Goal: Task Accomplishment & Management: Use online tool/utility

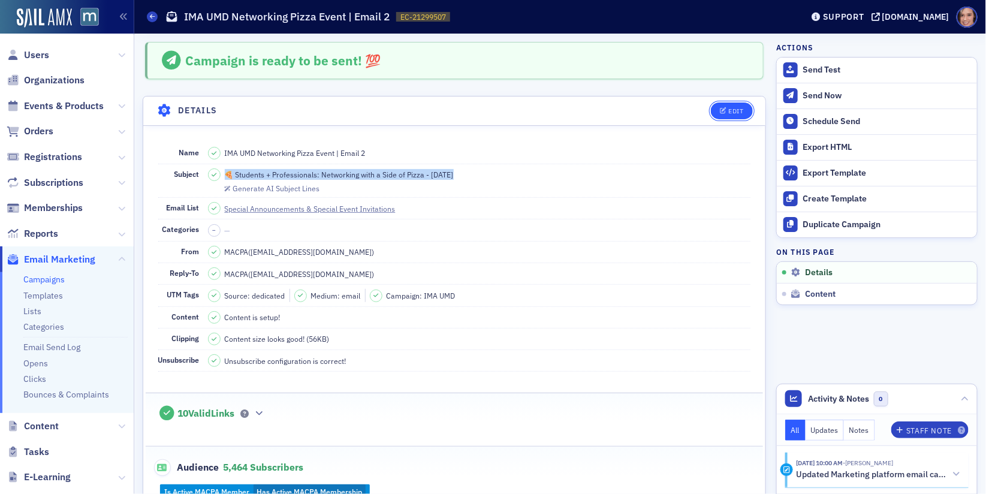
click at [730, 110] on div "Edit" at bounding box center [735, 111] width 15 height 7
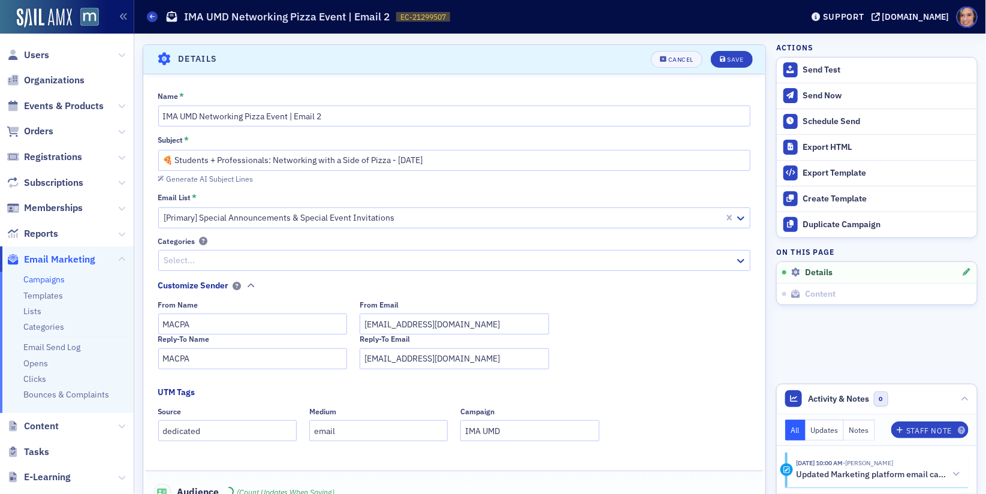
scroll to position [55, 0]
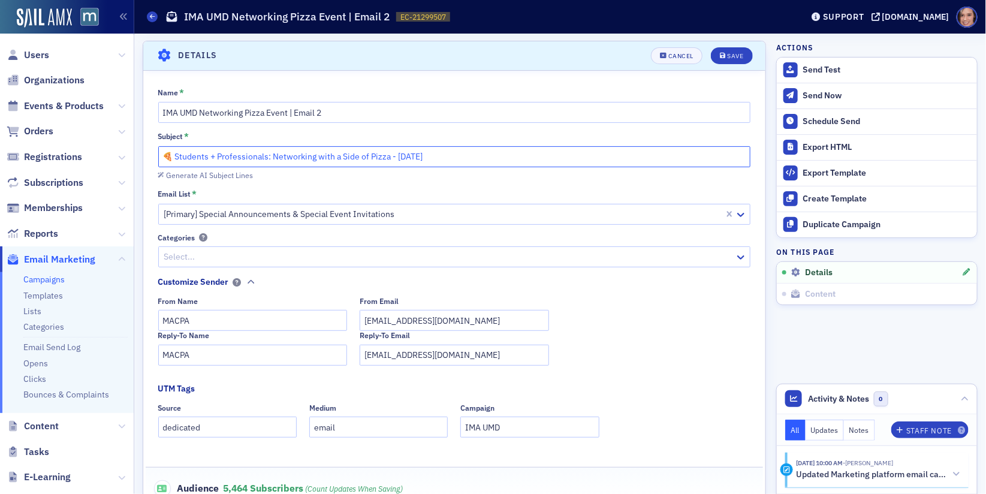
click at [346, 153] on input "🍕 Students + Professionals: Networking with a Side of Pizza - [DATE]" at bounding box center [454, 156] width 593 height 21
paste input "Build Career Connections Over Pizza –"
type input "🍕 Build Career Connections Over Pizza – [DATE]"
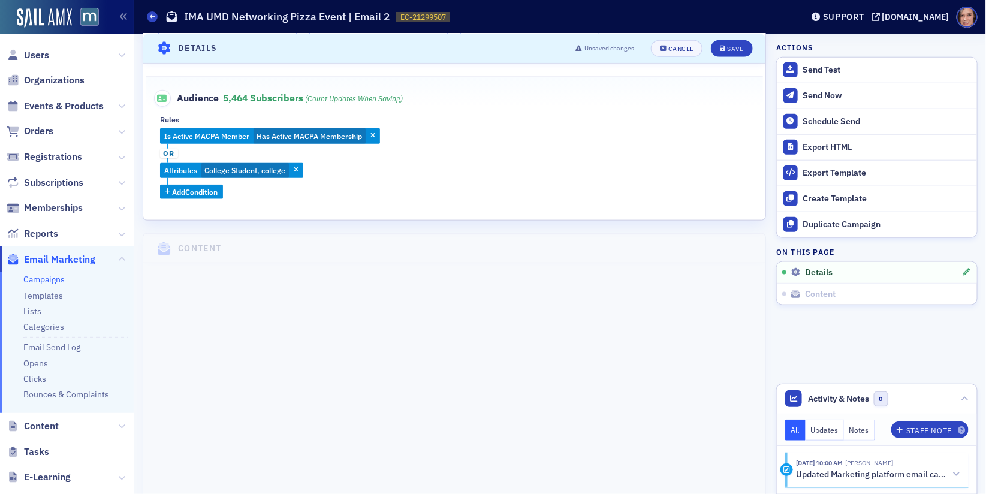
scroll to position [0, 0]
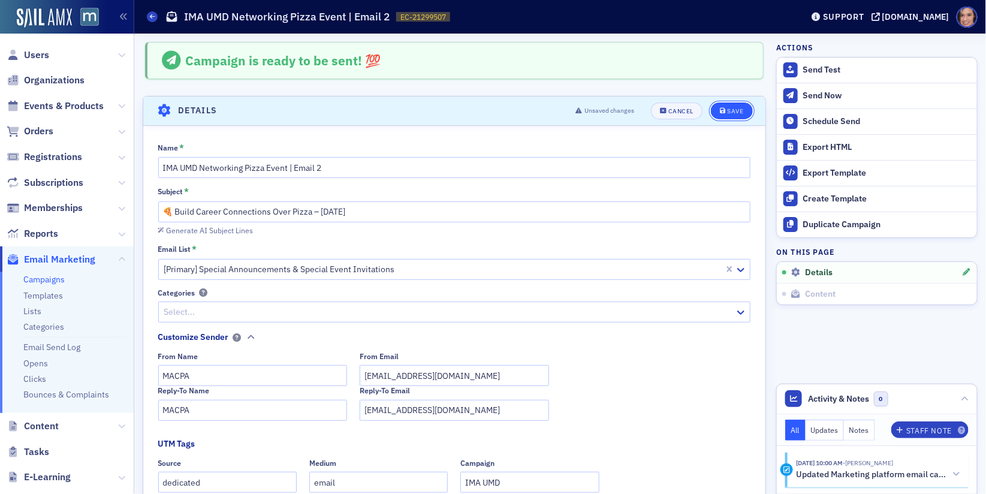
click at [739, 108] on div "Save" at bounding box center [735, 111] width 16 height 7
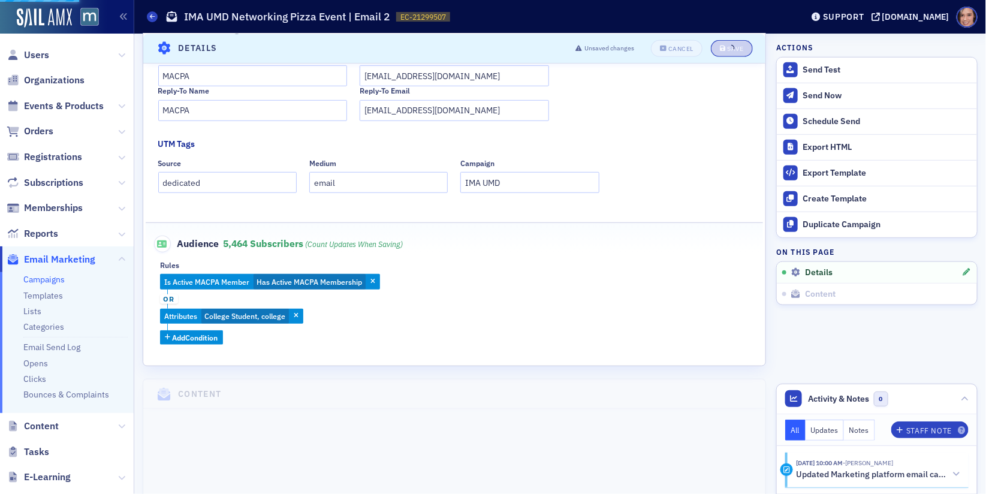
scroll to position [314, 0]
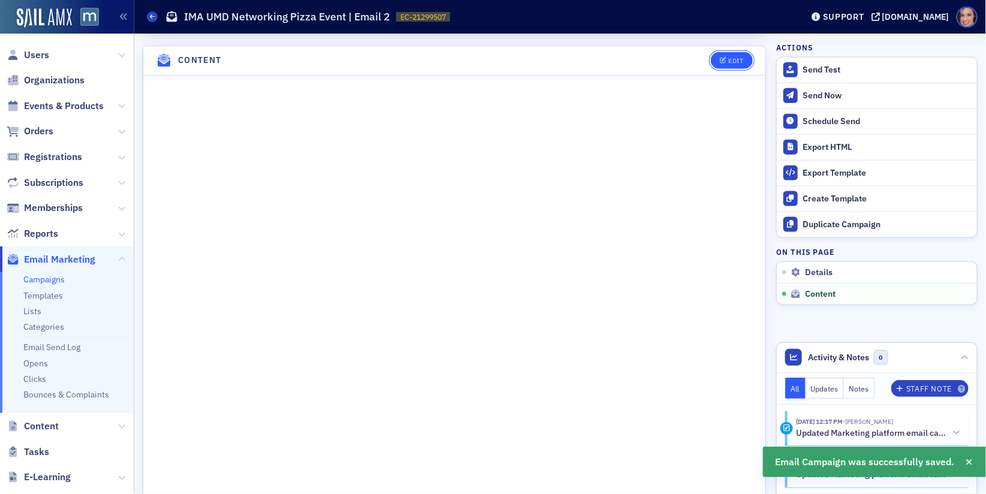
click at [730, 58] on div "Edit" at bounding box center [735, 61] width 15 height 7
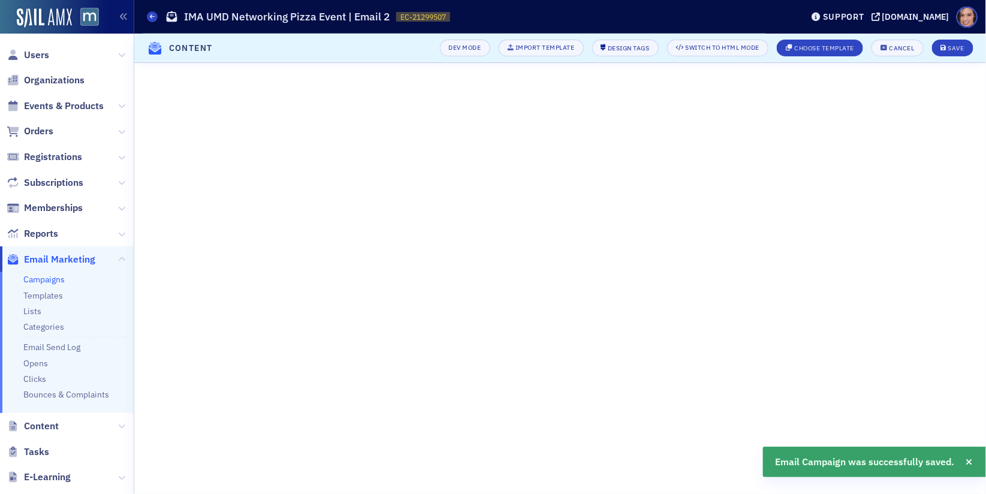
scroll to position [89, 0]
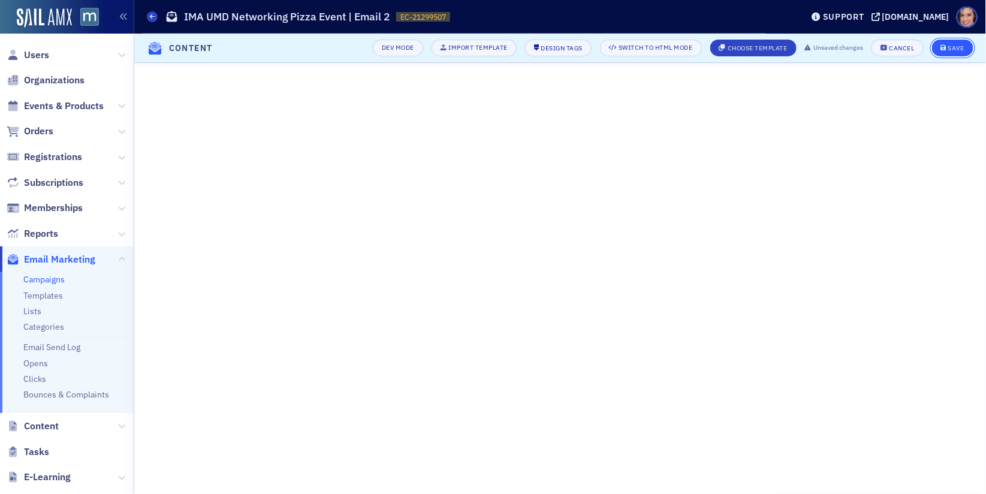
click at [962, 45] on div "Save" at bounding box center [956, 48] width 16 height 7
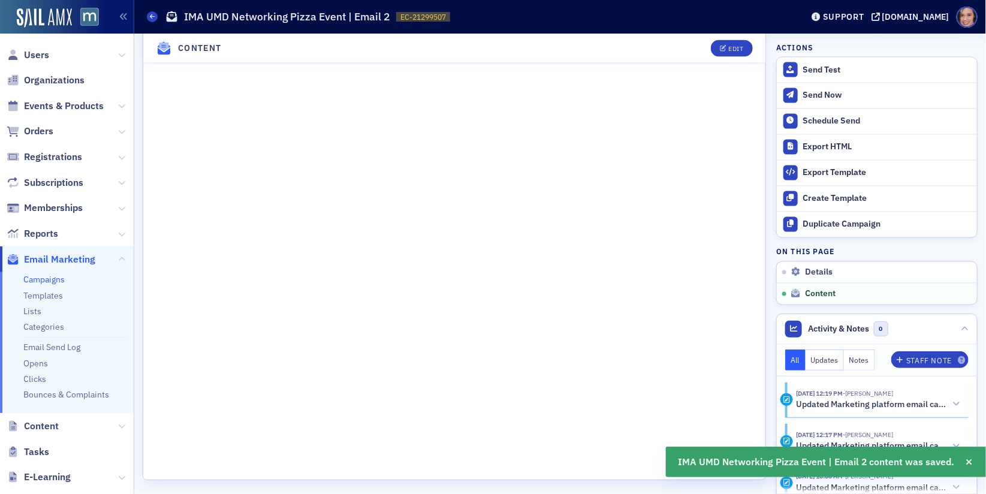
scroll to position [0, 0]
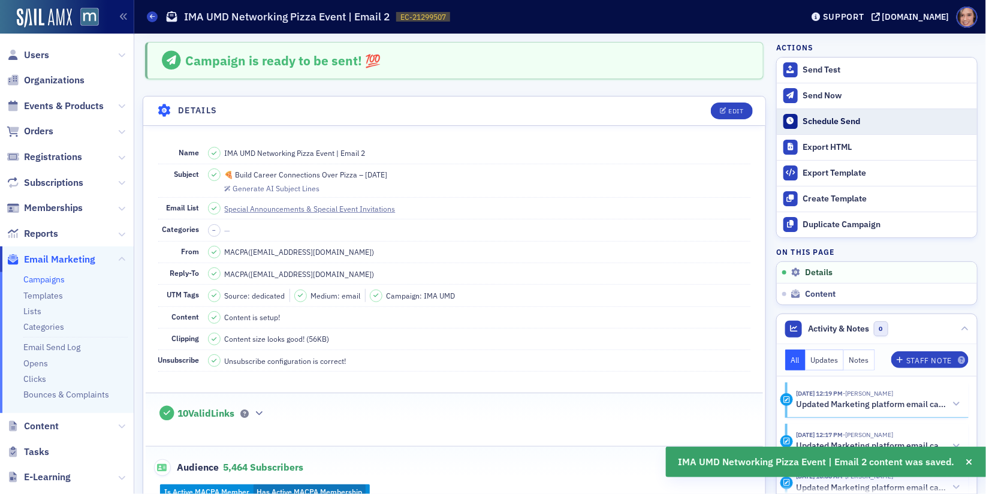
click at [829, 122] on div "Schedule Send" at bounding box center [887, 121] width 168 height 11
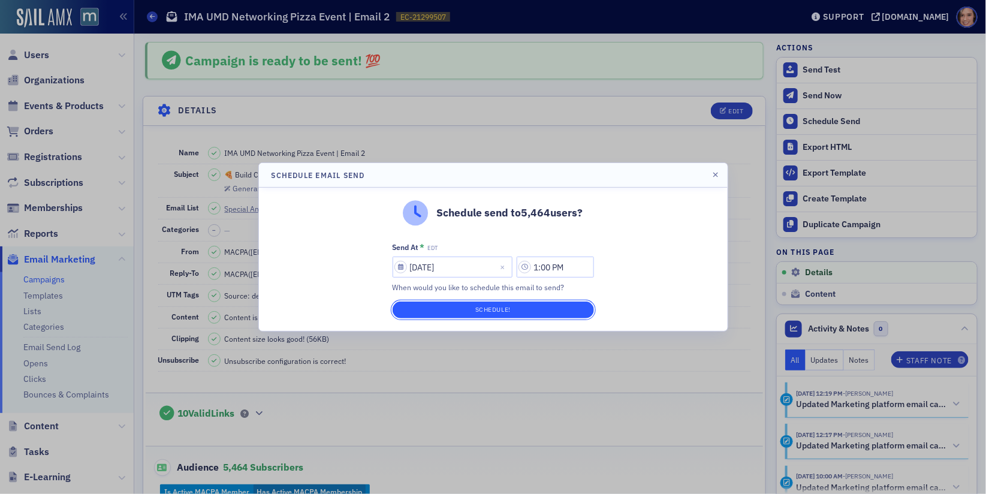
click at [529, 305] on button "Schedule!" at bounding box center [493, 310] width 201 height 17
